Goal: Task Accomplishment & Management: Manage account settings

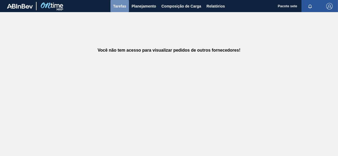
click at [123, 6] on span "Tarefas" at bounding box center [119, 6] width 13 height 6
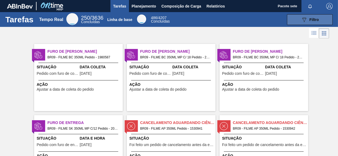
click at [316, 21] on span "Filtro" at bounding box center [313, 19] width 9 height 4
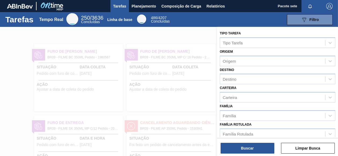
click at [183, 21] on div "089F7B8B-B2A5-4AFE-B5C0-19BA573D28AC Filtro" at bounding box center [253, 19] width 163 height 11
click at [142, 3] on span "Planejamento" at bounding box center [144, 6] width 24 height 6
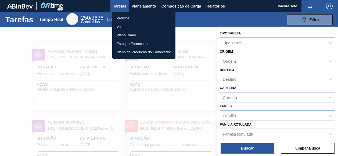
click at [125, 16] on li "Pedidos" at bounding box center [143, 18] width 63 height 9
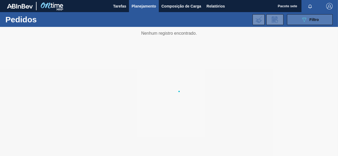
click at [312, 18] on span "Filtro" at bounding box center [313, 19] width 9 height 4
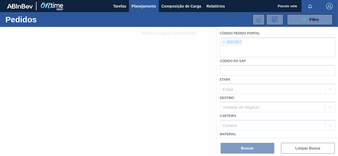
click at [262, 151] on div at bounding box center [169, 91] width 338 height 129
click at [256, 147] on div at bounding box center [169, 91] width 338 height 129
click at [244, 149] on div at bounding box center [169, 91] width 338 height 129
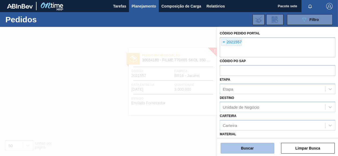
click at [248, 146] on button "Buscar" at bounding box center [248, 148] width 54 height 11
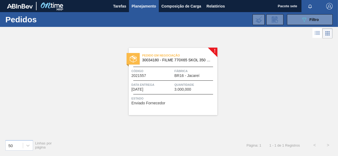
click at [214, 48] on div "Pedido em Negociação 30034180 - FILME 770X65 SKOL 350 MP C12 Código 2021557 Fáb…" at bounding box center [173, 81] width 89 height 67
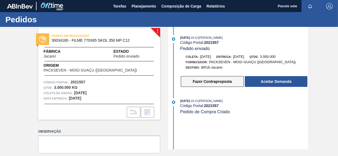
click at [212, 81] on button "Fazer Contraproposta" at bounding box center [212, 81] width 63 height 11
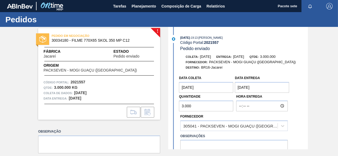
click at [205, 88] on coleta "[DATE]" at bounding box center [206, 87] width 54 height 11
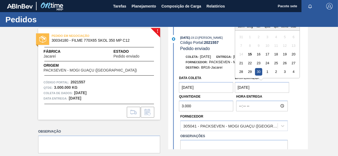
click at [261, 84] on entrega "[DATE]" at bounding box center [262, 87] width 54 height 11
click at [288, 36] on div "5" at bounding box center [284, 36] width 7 height 7
click at [260, 88] on entrega "[DATE]" at bounding box center [262, 87] width 54 height 11
click at [245, 88] on entrega "[DATE]" at bounding box center [262, 87] width 54 height 11
type entrega "[DATE]"
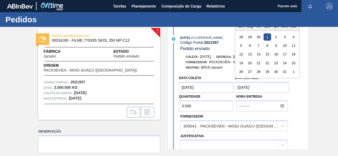
click at [206, 86] on coleta "[DATE]" at bounding box center [206, 87] width 54 height 11
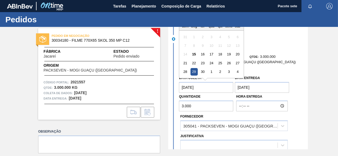
click at [184, 88] on coleta "[DATE]" at bounding box center [206, 87] width 54 height 11
click at [210, 91] on coleta "[DATE]" at bounding box center [206, 87] width 54 height 11
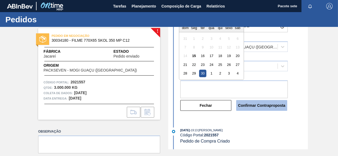
scroll to position [80, 0]
type coleta "[DATE]"
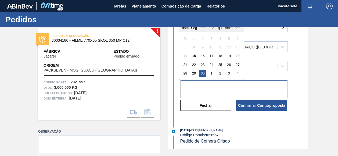
click at [225, 88] on textarea at bounding box center [233, 89] width 107 height 18
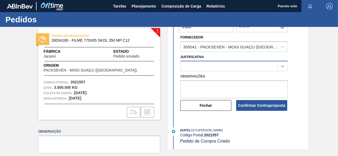
click at [280, 65] on icon at bounding box center [282, 65] width 5 height 5
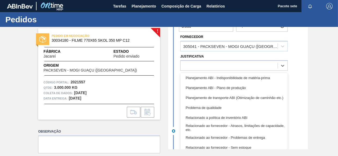
scroll to position [100, 0]
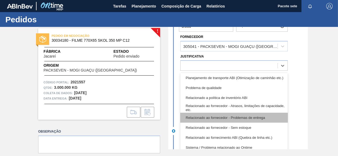
click at [222, 118] on div "Relacionado ao fornecedor - Problemas de entrega" at bounding box center [233, 118] width 107 height 10
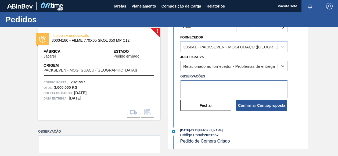
click at [203, 89] on textarea at bounding box center [233, 89] width 107 height 18
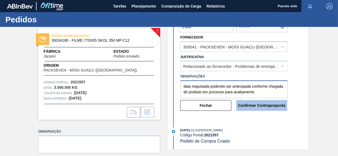
type textarea "data reajustada podendo ser antecipada conforme chegada de produto em processo …"
click at [267, 104] on button "Confirmar Contraproposta" at bounding box center [261, 105] width 51 height 11
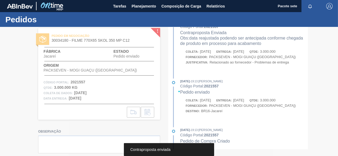
scroll to position [17, 0]
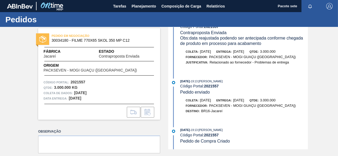
click at [83, 37] on span "PEDIDO EM NEGOCIAÇÃO" at bounding box center [89, 35] width 75 height 5
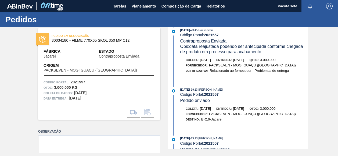
scroll to position [0, 0]
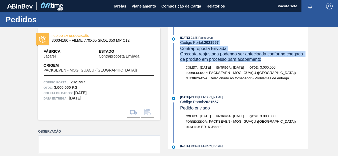
drag, startPoint x: 307, startPoint y: 62, endPoint x: 309, endPoint y: 34, distance: 28.0
click at [309, 34] on div "PEDIDO EM NEGOCIAÇÃO 30034180 - FILME 770X65 SKOL 350 MP C12 Fábrica Jacareí Es…" at bounding box center [169, 88] width 338 height 122
click at [243, 42] on div "Código Portal: 2021557" at bounding box center [244, 42] width 128 height 4
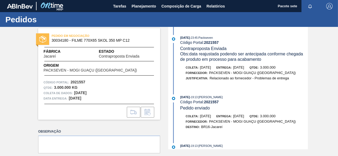
click at [312, 141] on div "PEDIDO EM NEGOCIAÇÃO 30034180 - FILME 770X65 SKOL 350 MP C12 Fábrica Jacareí Es…" at bounding box center [169, 88] width 338 height 122
